Goal: Information Seeking & Learning: Learn about a topic

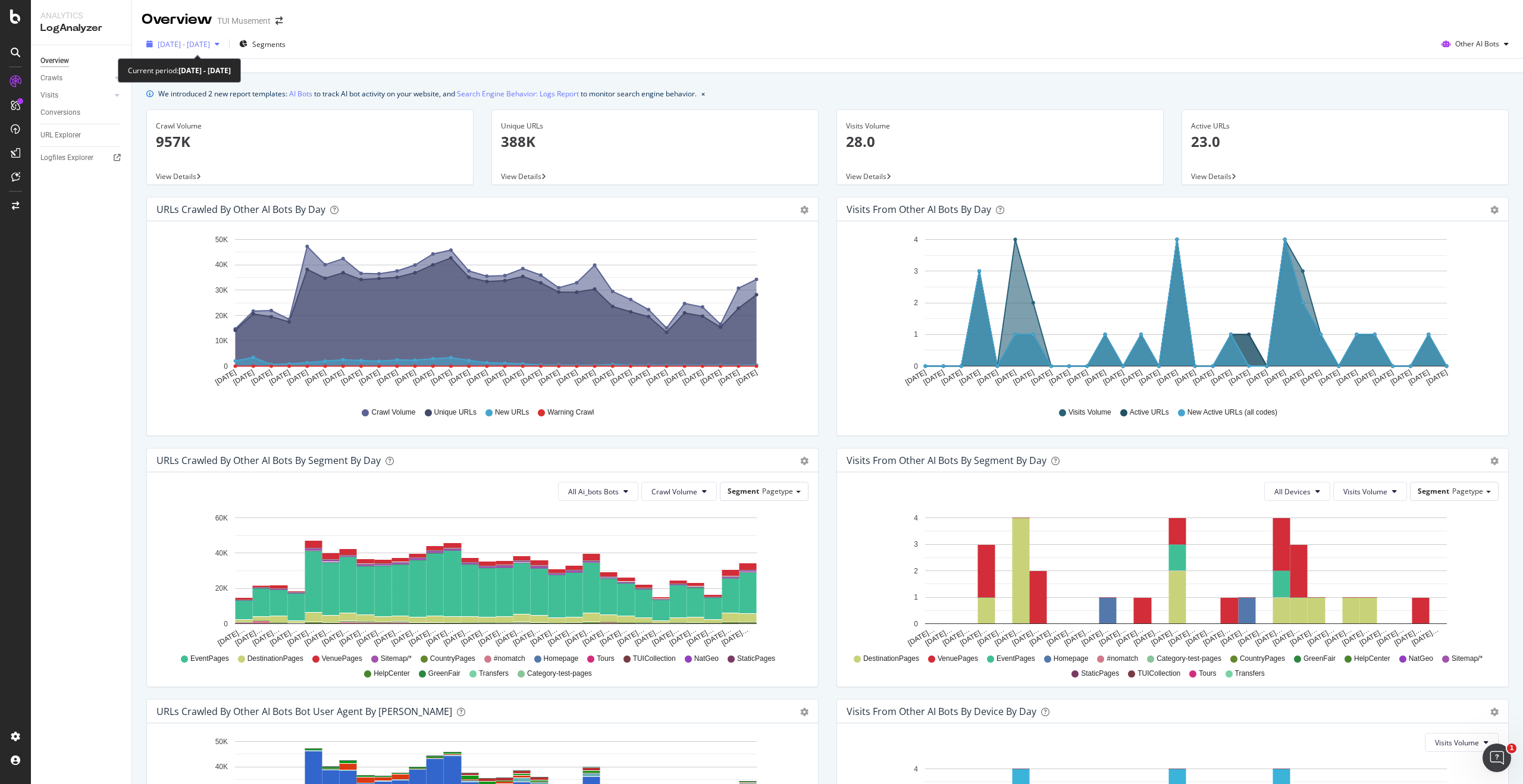
click at [220, 43] on icon "button" at bounding box center [217, 43] width 5 height 7
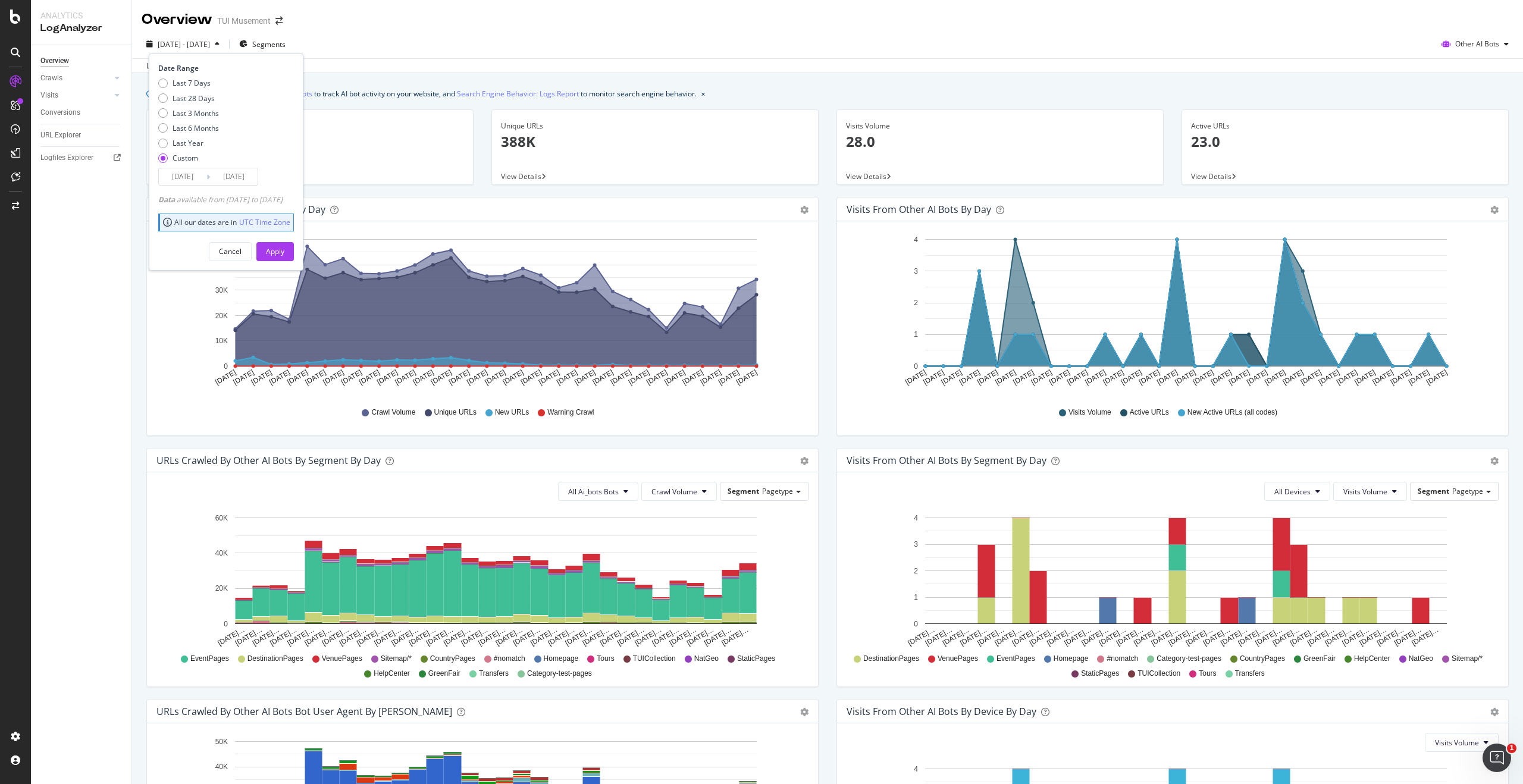
scroll to position [27, 0]
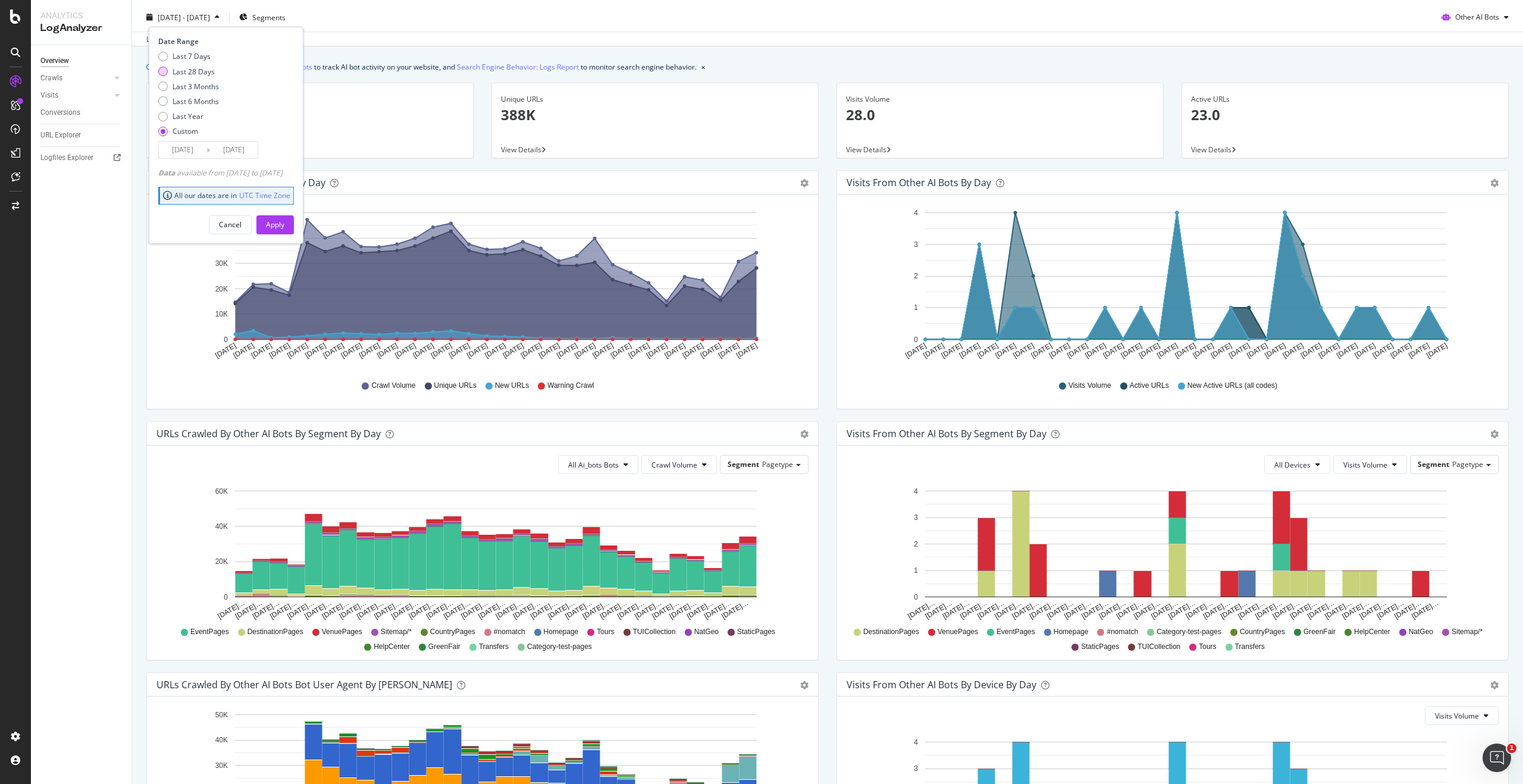
click at [203, 74] on div "Last 28 Days" at bounding box center [194, 72] width 43 height 10
type input "[DATE]"
click at [203, 88] on div "Last 3 Months" at bounding box center [196, 86] width 47 height 10
type input "[DATE]"
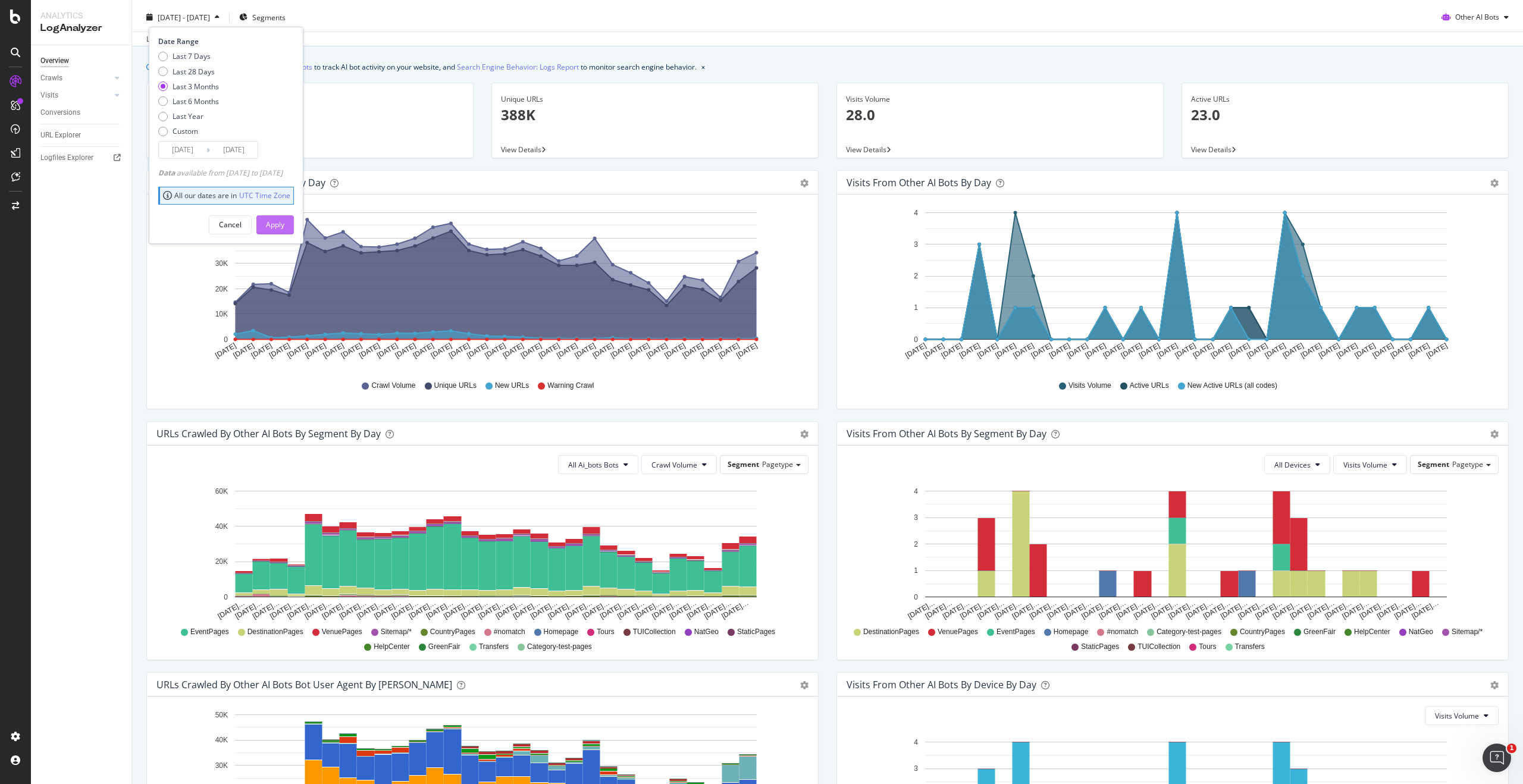
click at [285, 223] on div "Apply" at bounding box center [275, 224] width 18 height 10
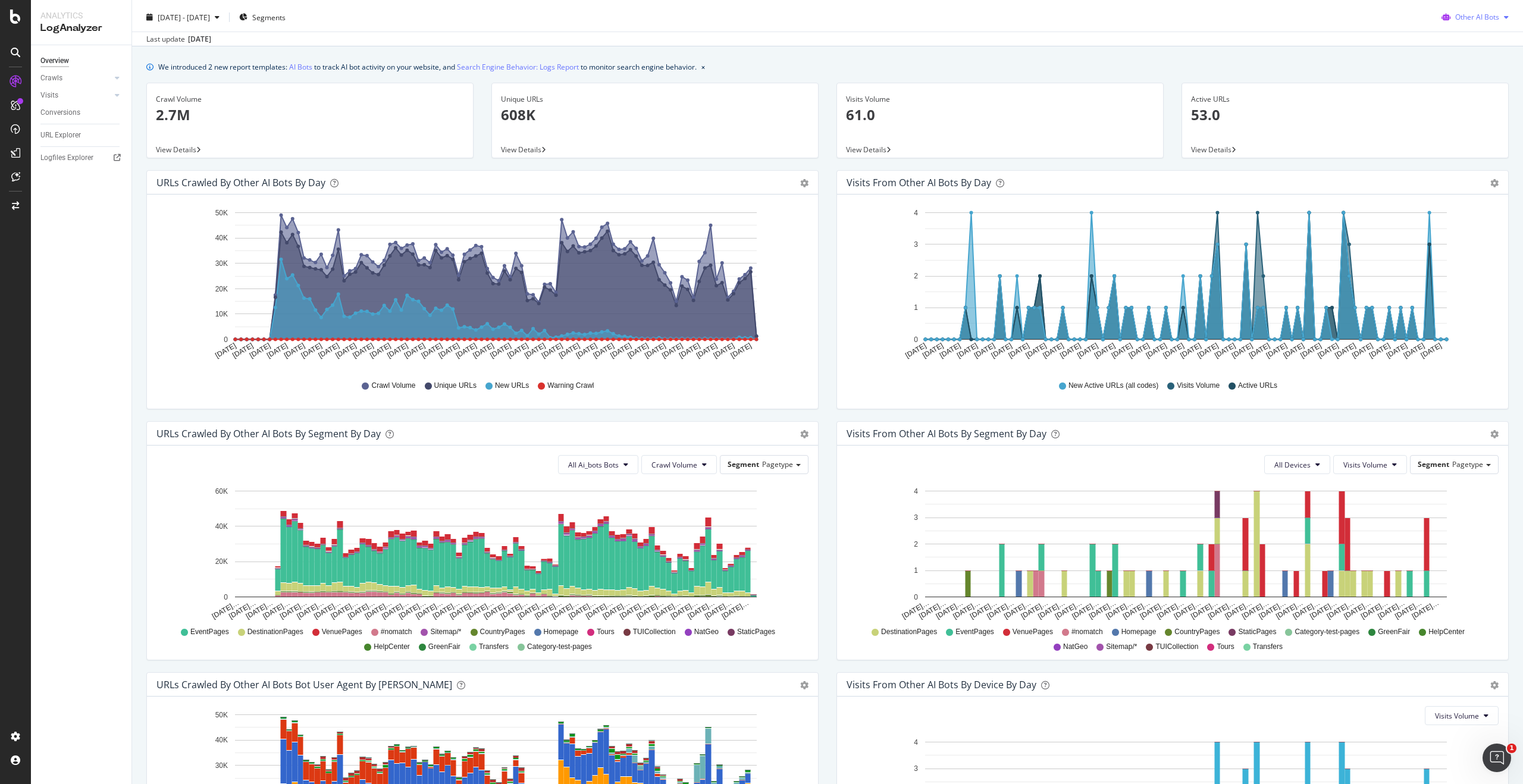
click at [1491, 18] on span "Other AI Bots" at bounding box center [1476, 17] width 44 height 10
click at [1484, 43] on span "Google" at bounding box center [1484, 40] width 47 height 10
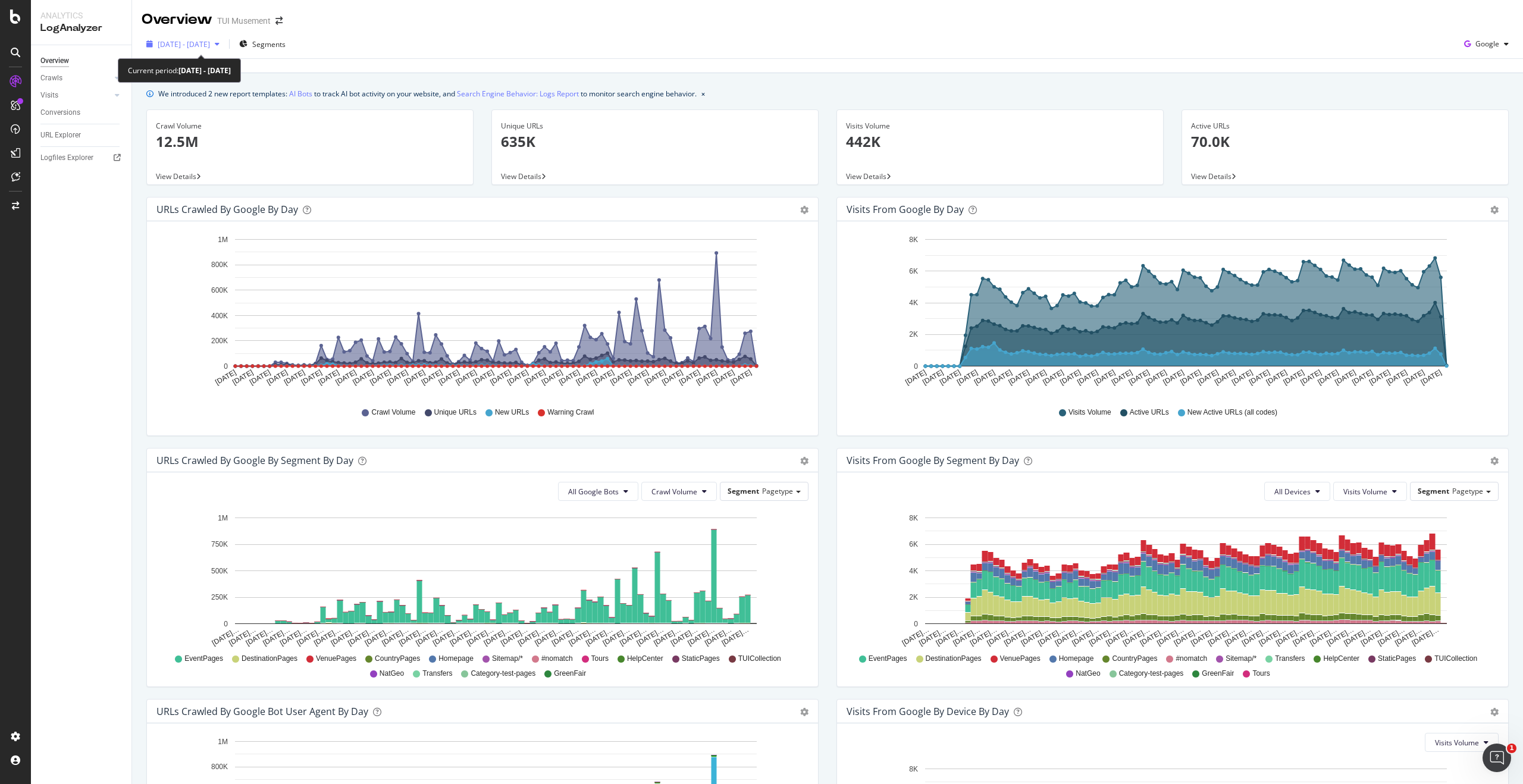
click at [183, 46] on span "[DATE] - [DATE]" at bounding box center [183, 44] width 52 height 10
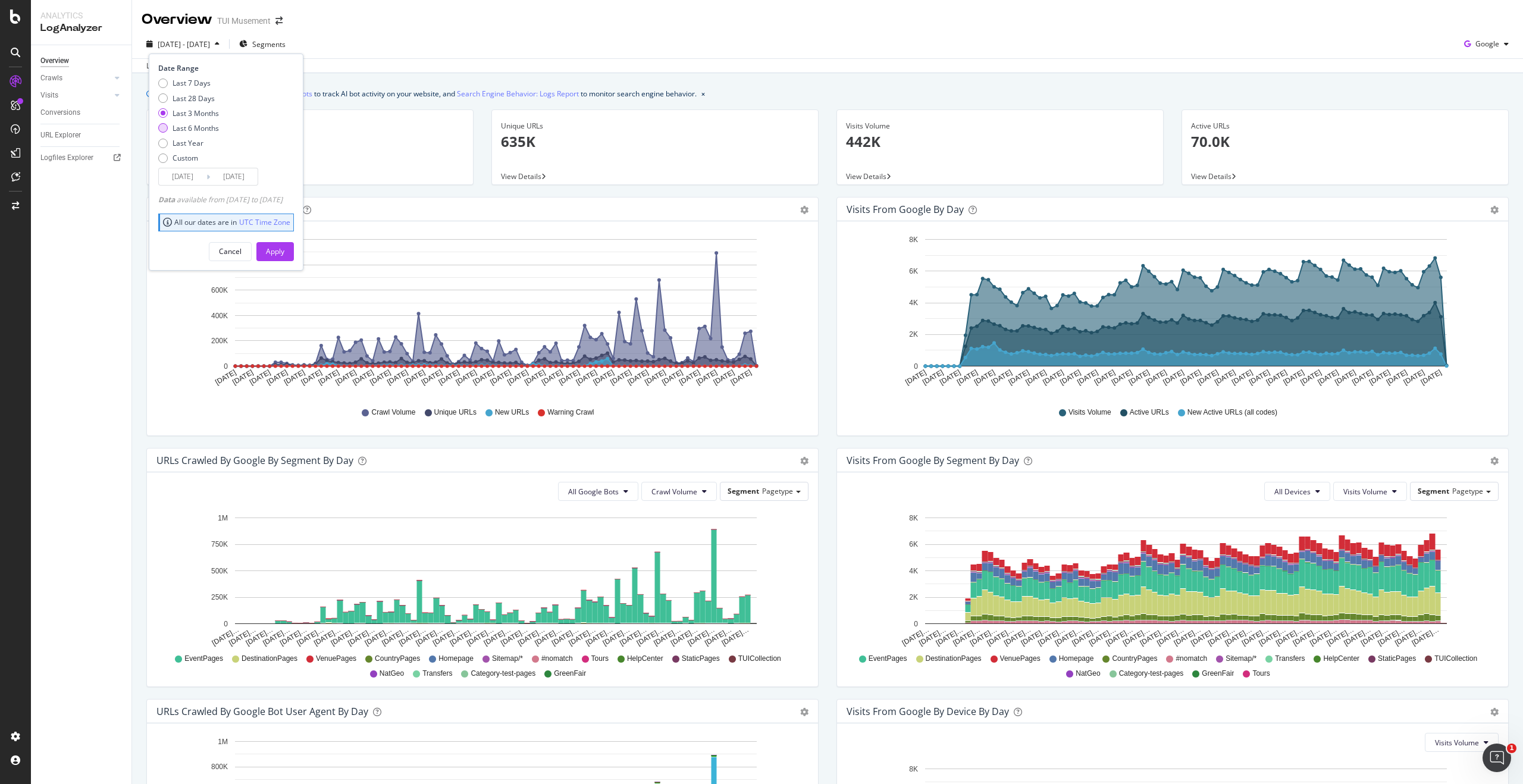
click at [211, 130] on div "Last 6 Months" at bounding box center [196, 128] width 47 height 10
type input "[DATE]"
click at [285, 255] on div "Apply" at bounding box center [275, 251] width 18 height 10
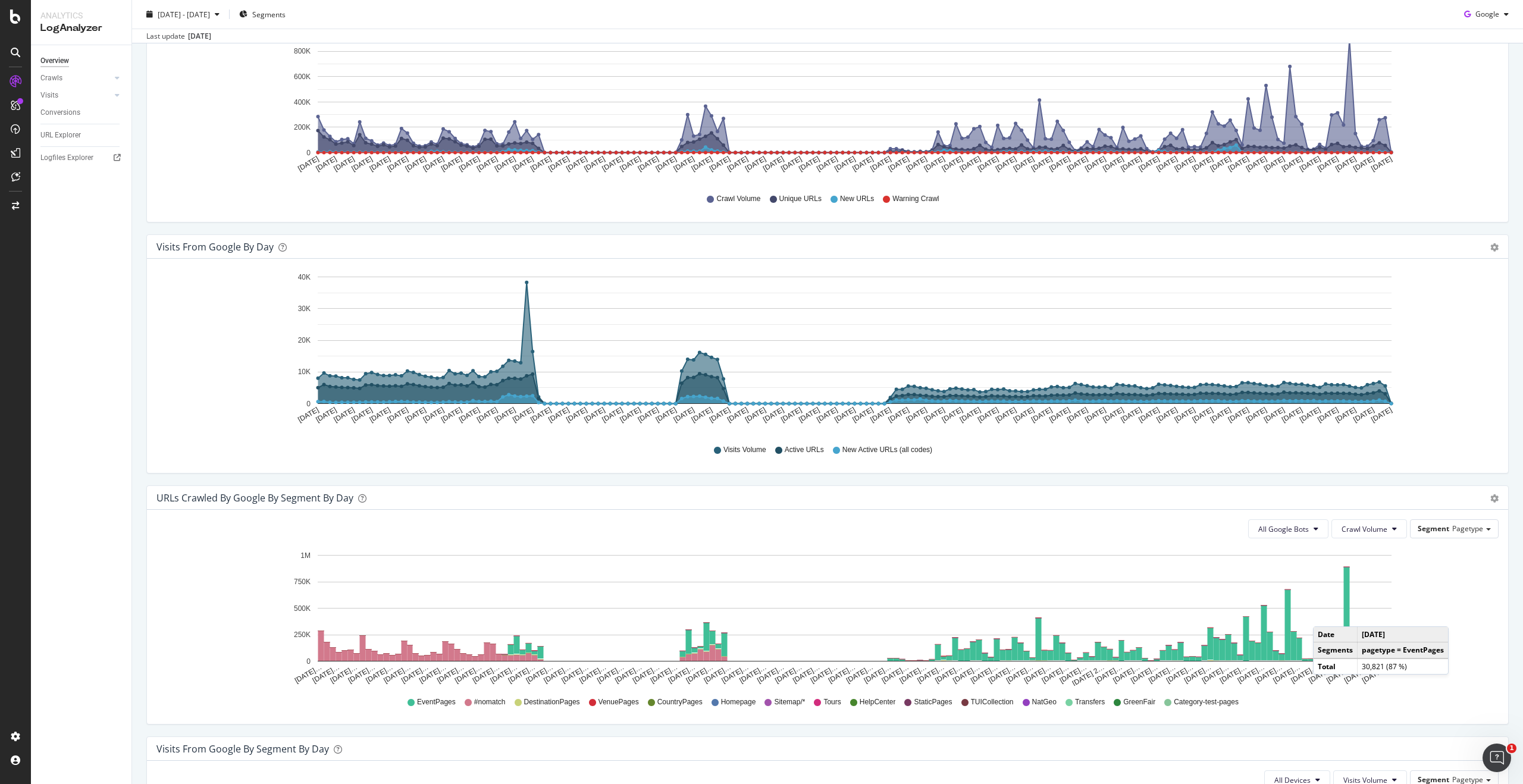
scroll to position [210, 0]
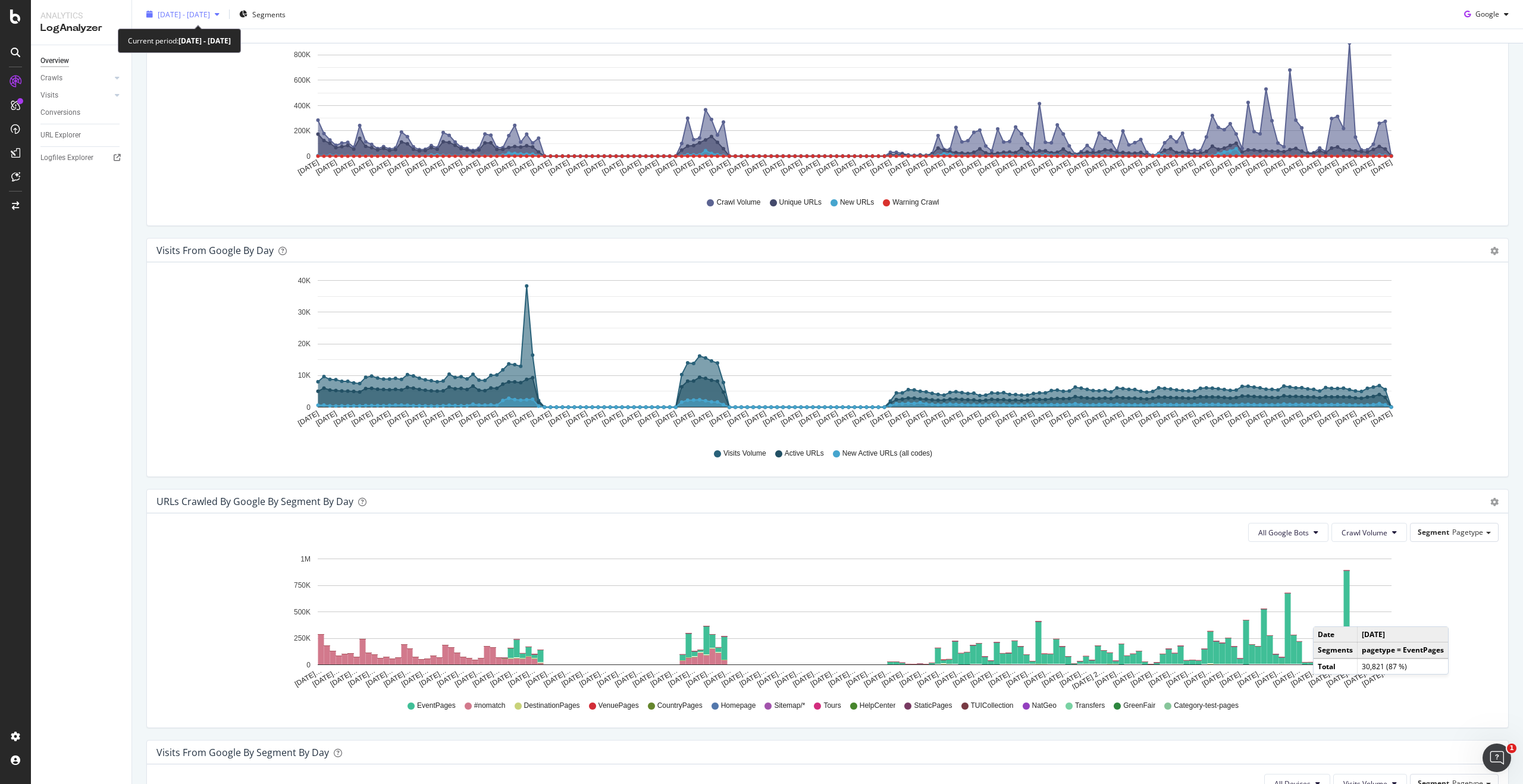
click at [188, 16] on span "[DATE] - [DATE]" at bounding box center [183, 14] width 52 height 10
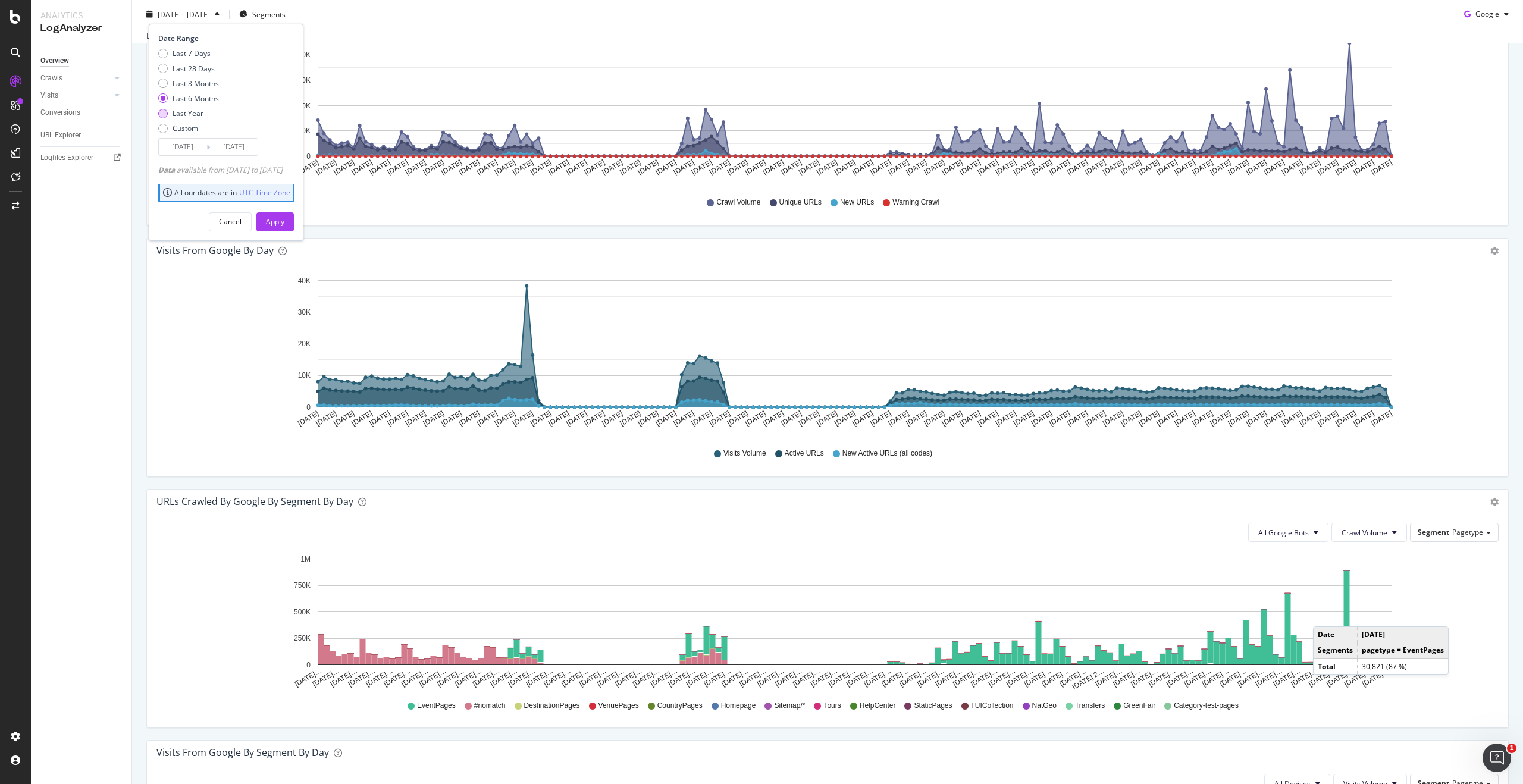
click at [187, 113] on div "Last Year" at bounding box center [188, 113] width 31 height 10
type input "[DATE]"
click at [285, 223] on div "Apply" at bounding box center [275, 221] width 18 height 10
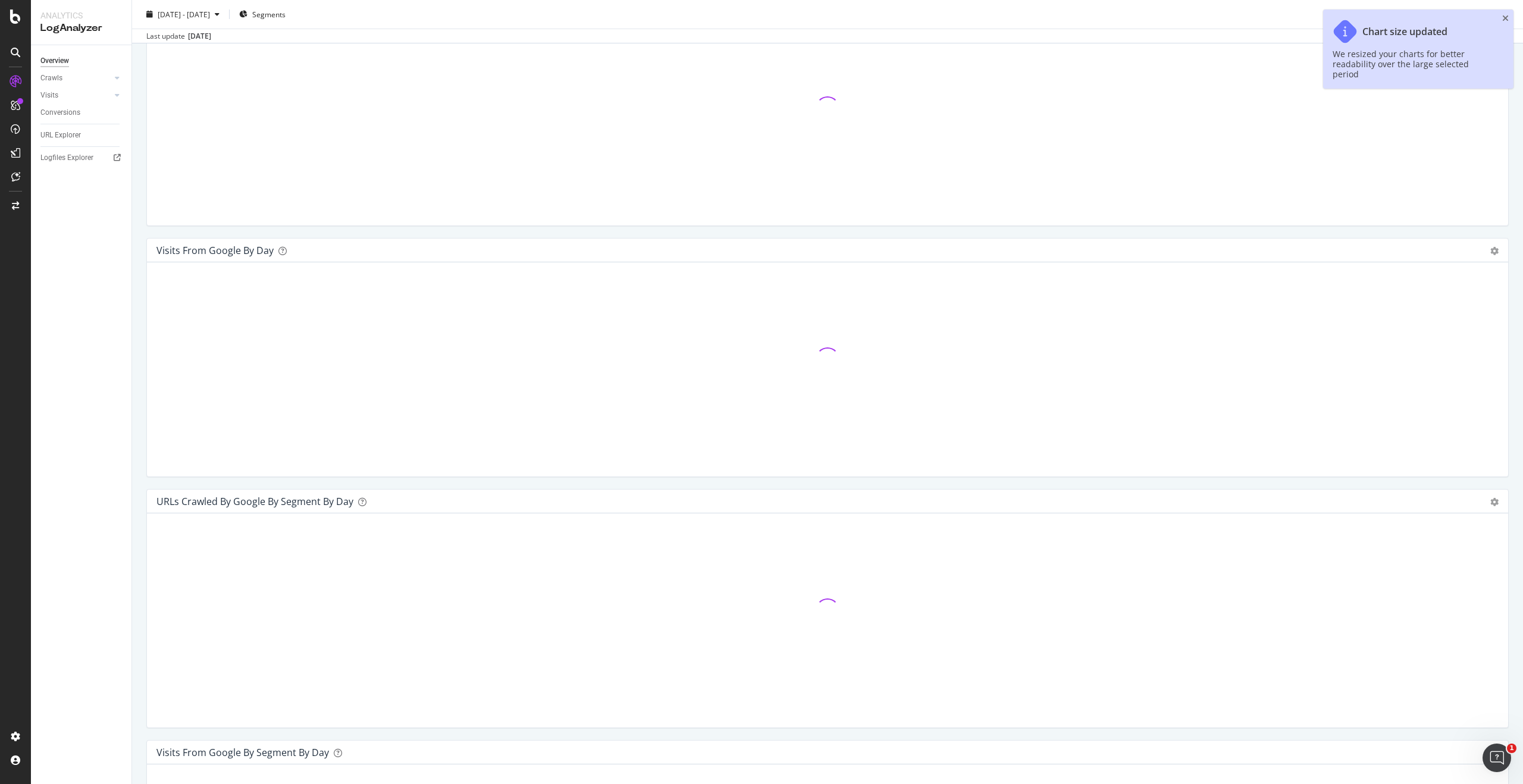
click at [1505, 18] on div "Google" at bounding box center [1485, 14] width 54 height 18
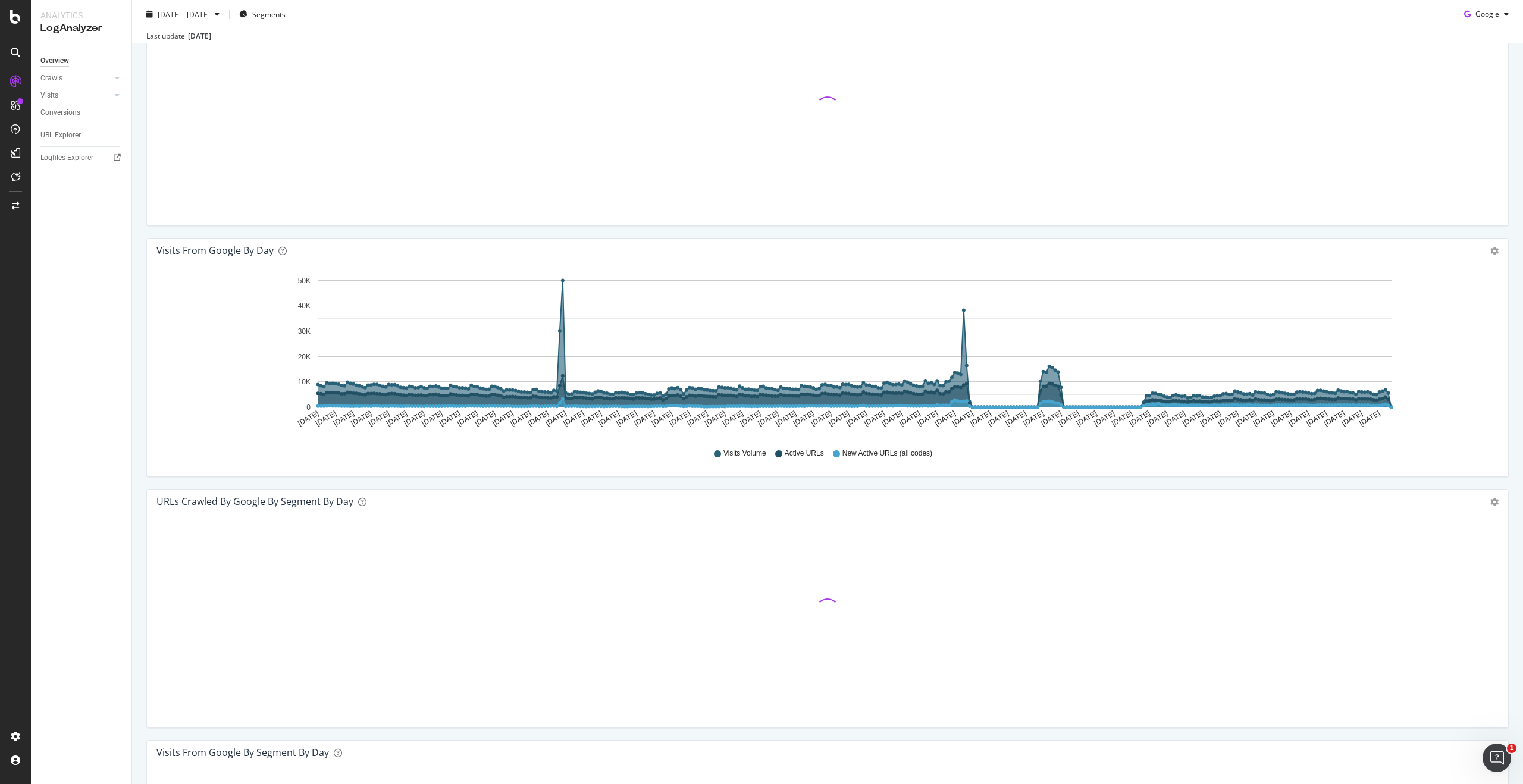
click at [1344, 19] on div "[DATE] - [DATE] Segments Google" at bounding box center [827, 17] width 1390 height 24
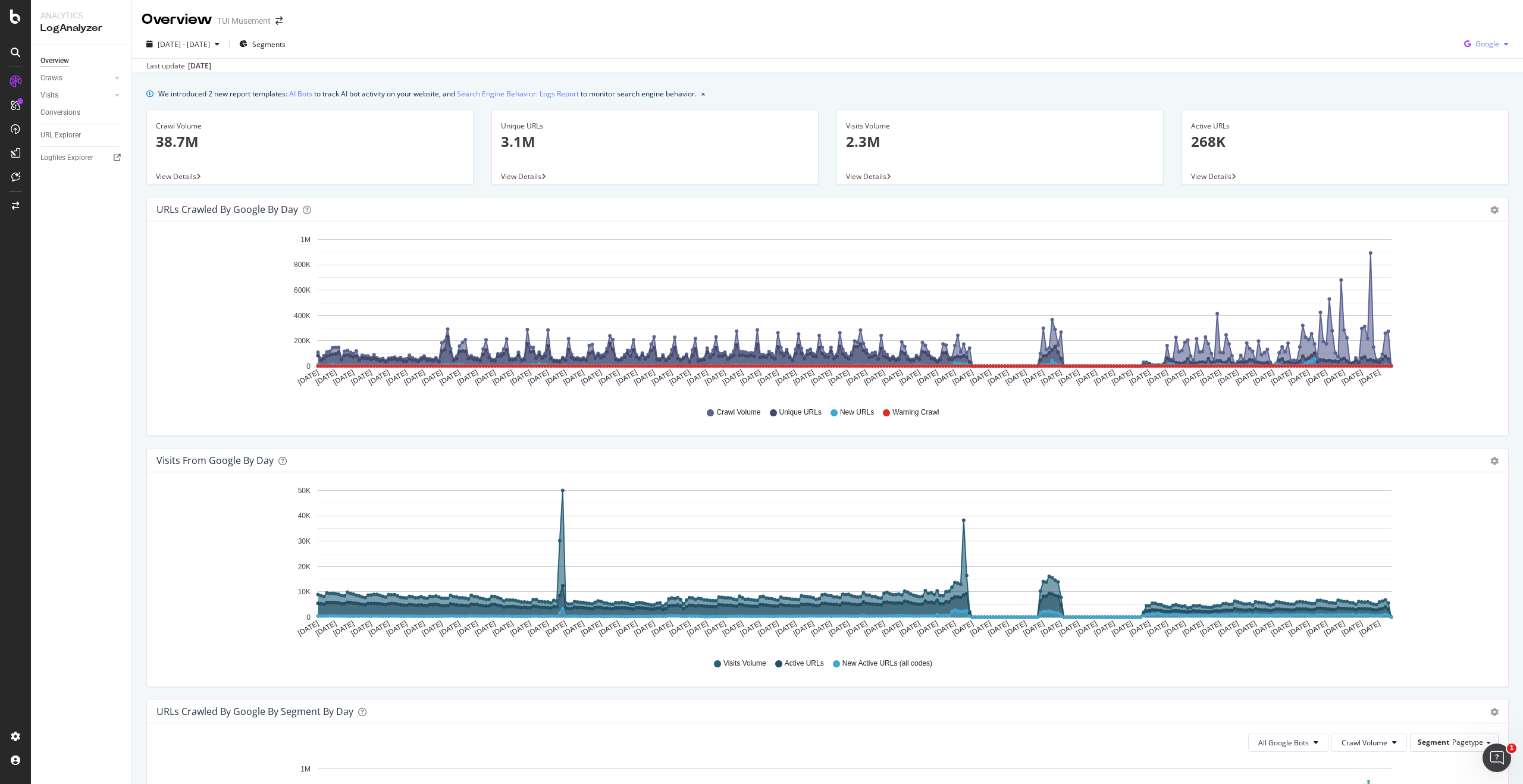
click at [1488, 44] on span "Google" at bounding box center [1487, 43] width 24 height 10
click at [1478, 84] on span "Bing" at bounding box center [1487, 89] width 44 height 10
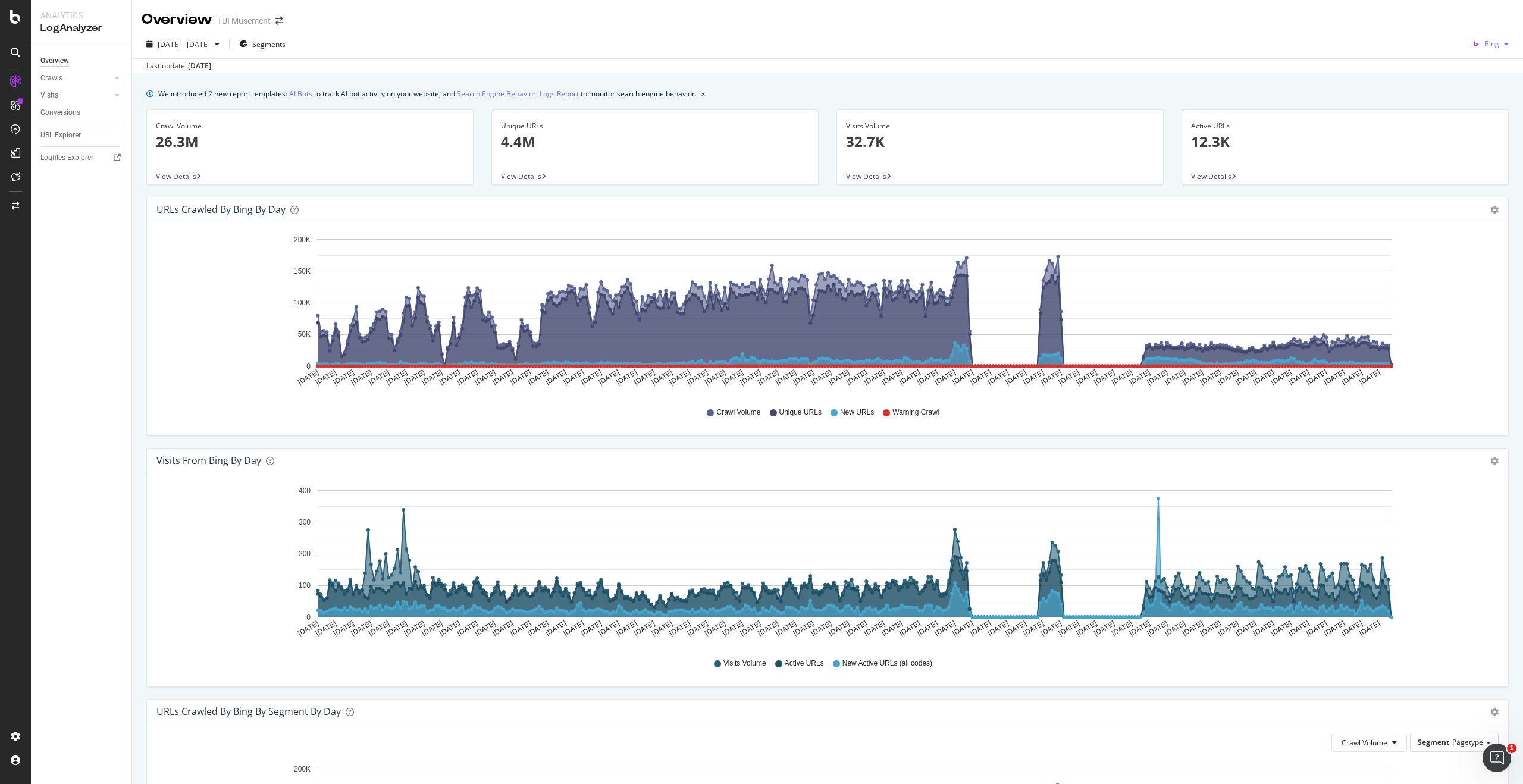
click at [1497, 41] on span "Bing" at bounding box center [1491, 43] width 14 height 10
click at [1465, 110] on span "OpenAI" at bounding box center [1487, 111] width 44 height 10
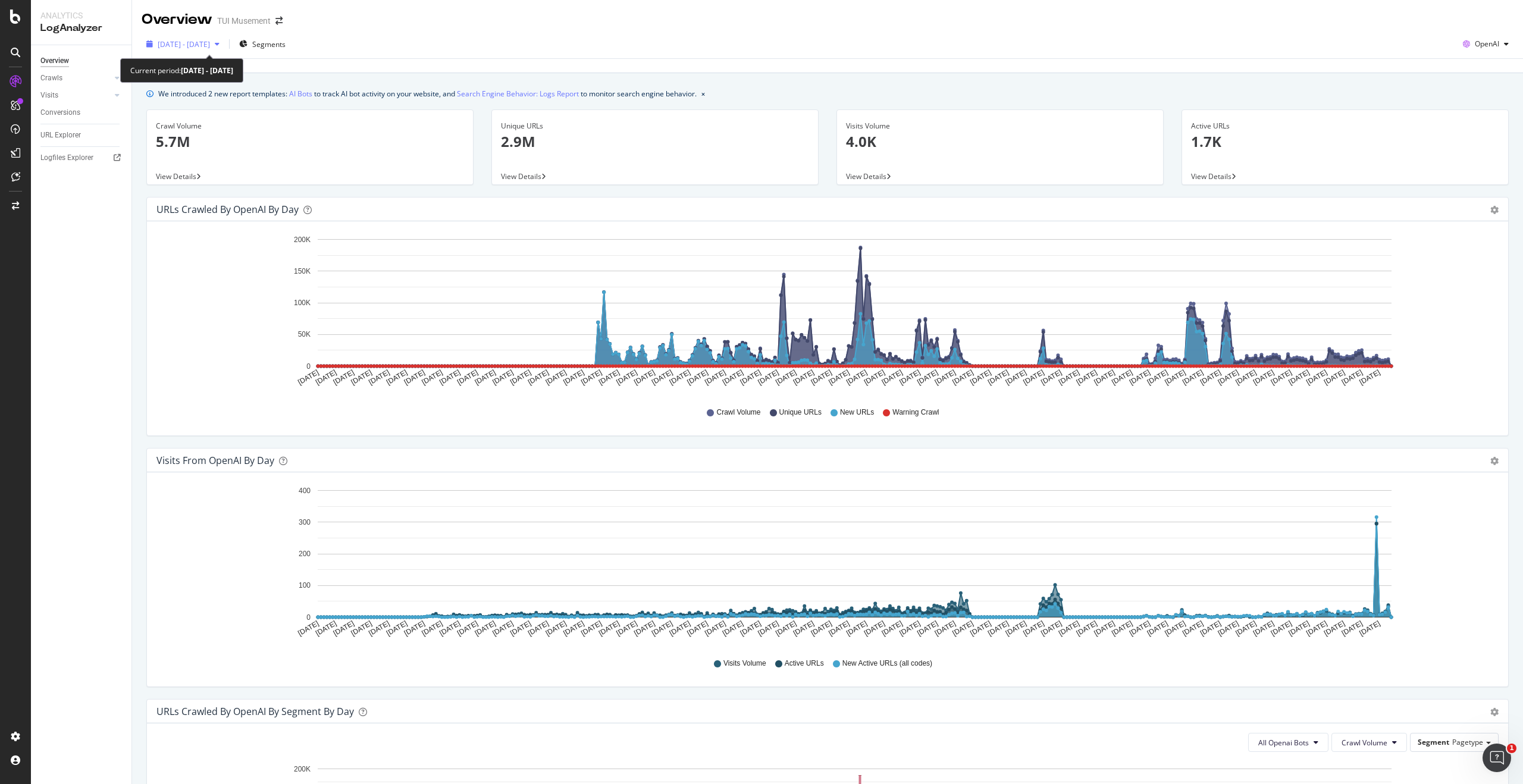
click at [179, 42] on span "[DATE] - [DATE]" at bounding box center [183, 44] width 52 height 10
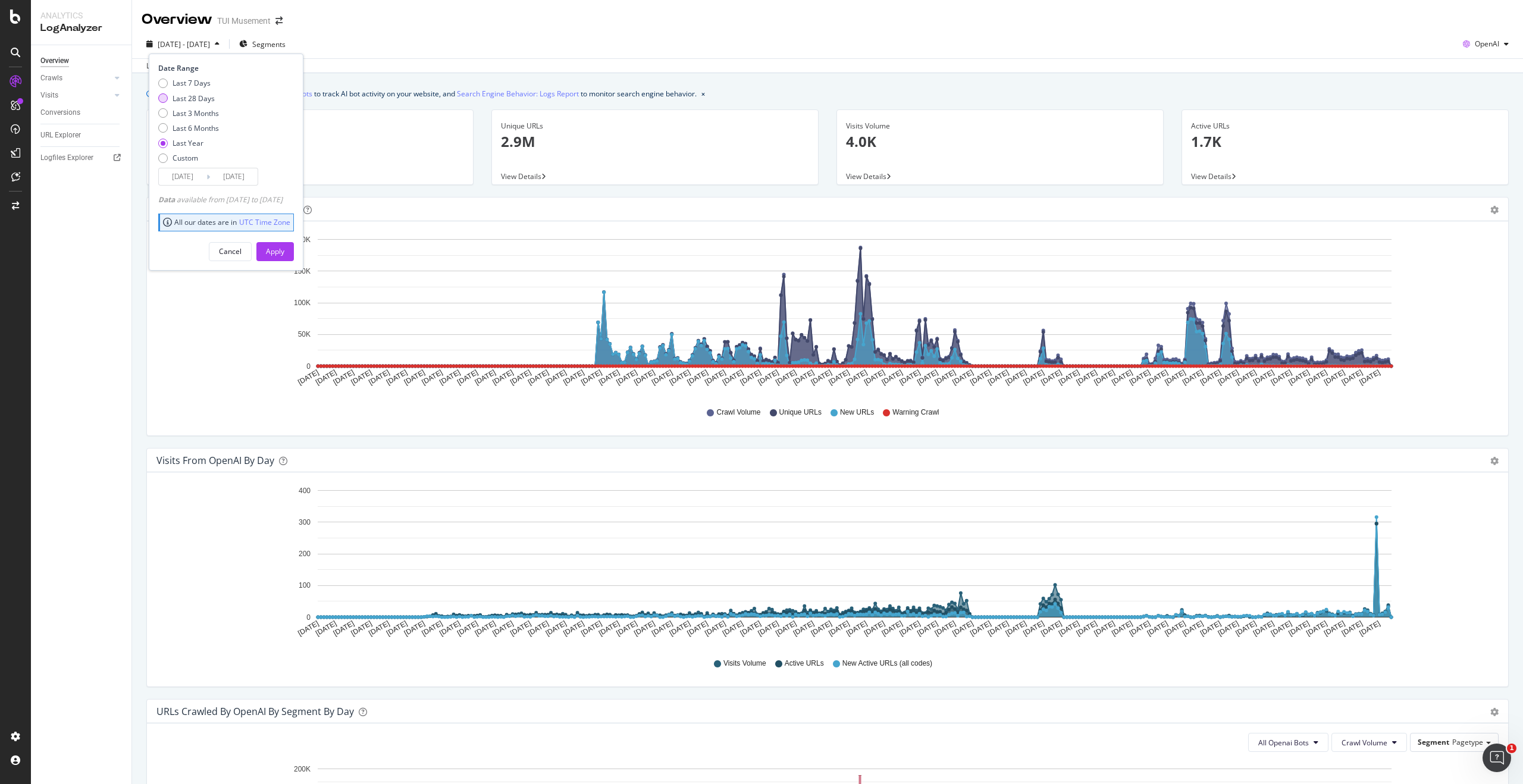
click at [202, 99] on div "Last 28 Days" at bounding box center [194, 98] width 43 height 10
type input "[DATE]"
click at [285, 256] on div "Apply" at bounding box center [275, 251] width 18 height 10
